Goal: Task Accomplishment & Management: Use online tool/utility

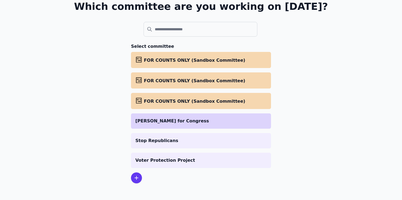
scroll to position [43, 0]
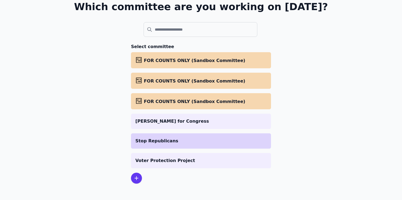
click at [149, 136] on li "Stop Republicans" at bounding box center [201, 141] width 140 height 15
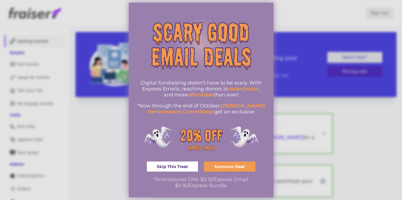
click at [362, 28] on div at bounding box center [201, 100] width 402 height 200
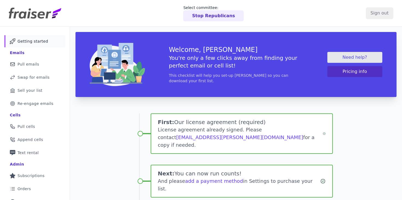
click at [367, 15] on div at bounding box center [201, 100] width 402 height 200
click at [372, 15] on input "Sign out" at bounding box center [379, 12] width 27 height 11
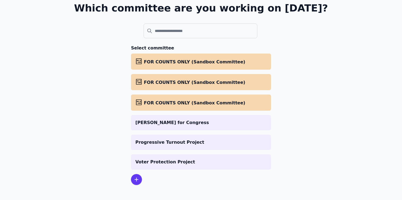
scroll to position [43, 0]
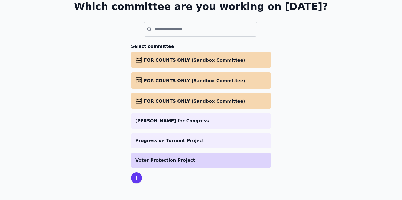
click at [158, 157] on p "Voter Protection Project" at bounding box center [200, 160] width 131 height 7
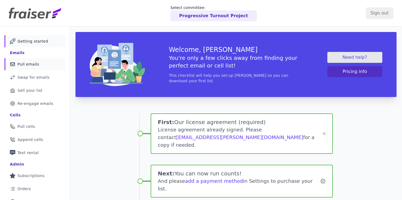
click at [32, 65] on span "Pull emails" at bounding box center [29, 64] width 22 height 5
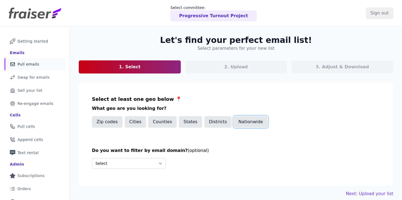
click at [236, 119] on button "Nationwide" at bounding box center [251, 121] width 34 height 11
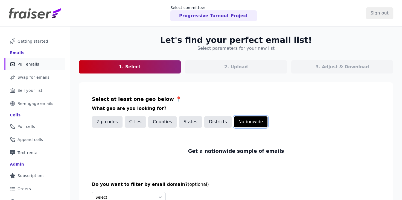
scroll to position [47, 0]
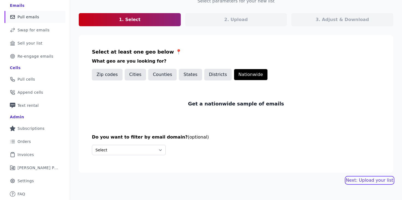
click at [356, 180] on link "Next: Upload your list" at bounding box center [369, 180] width 47 height 7
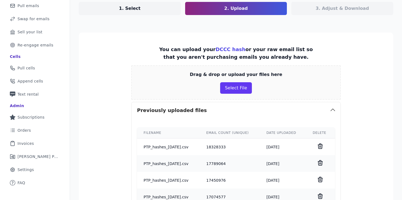
scroll to position [59, 0]
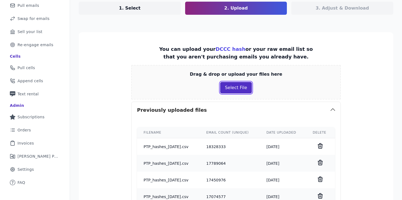
click at [239, 90] on button "Select File" at bounding box center [235, 87] width 31 height 11
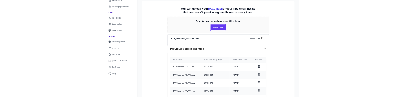
scroll to position [56, 0]
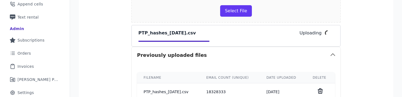
scroll to position [136, 0]
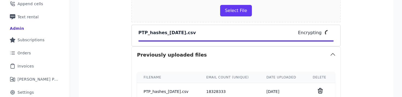
drag, startPoint x: 100, startPoint y: 148, endPoint x: 230, endPoint y: 3, distance: 194.4
